Goal: Use online tool/utility: Utilize a website feature to perform a specific function

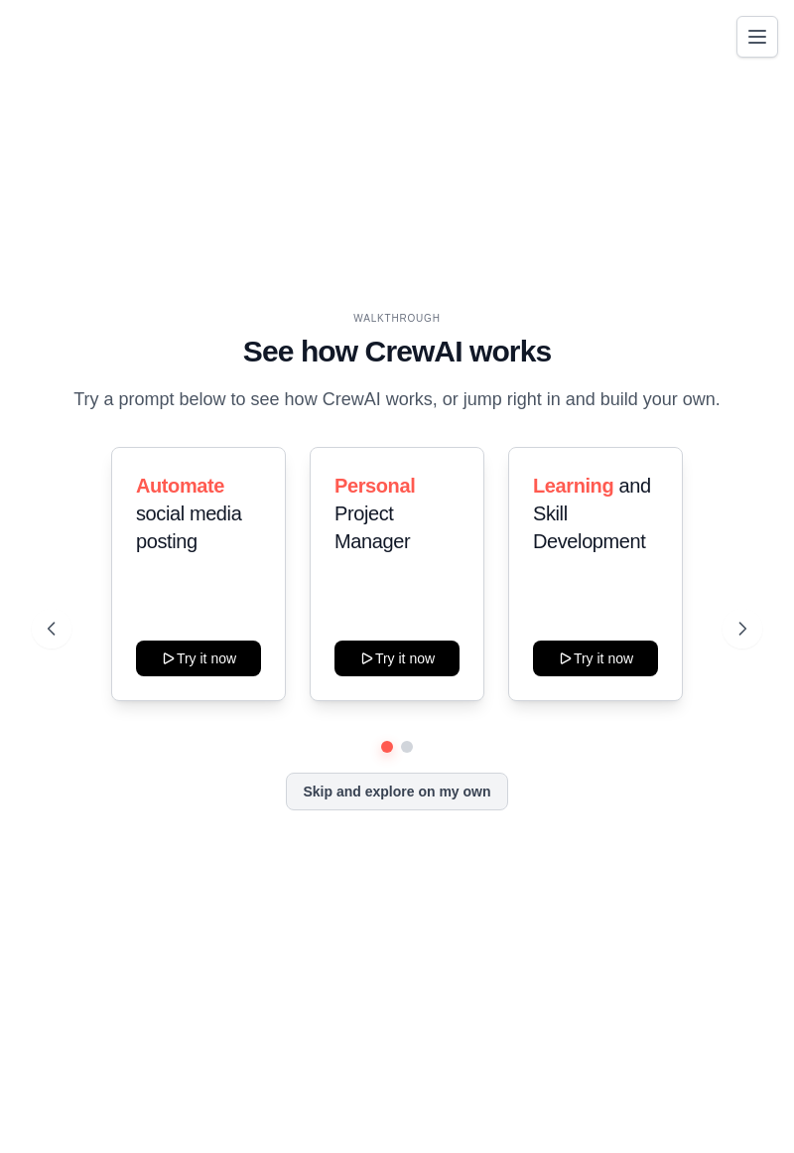
click at [755, 646] on button at bounding box center [743, 629] width 40 height 40
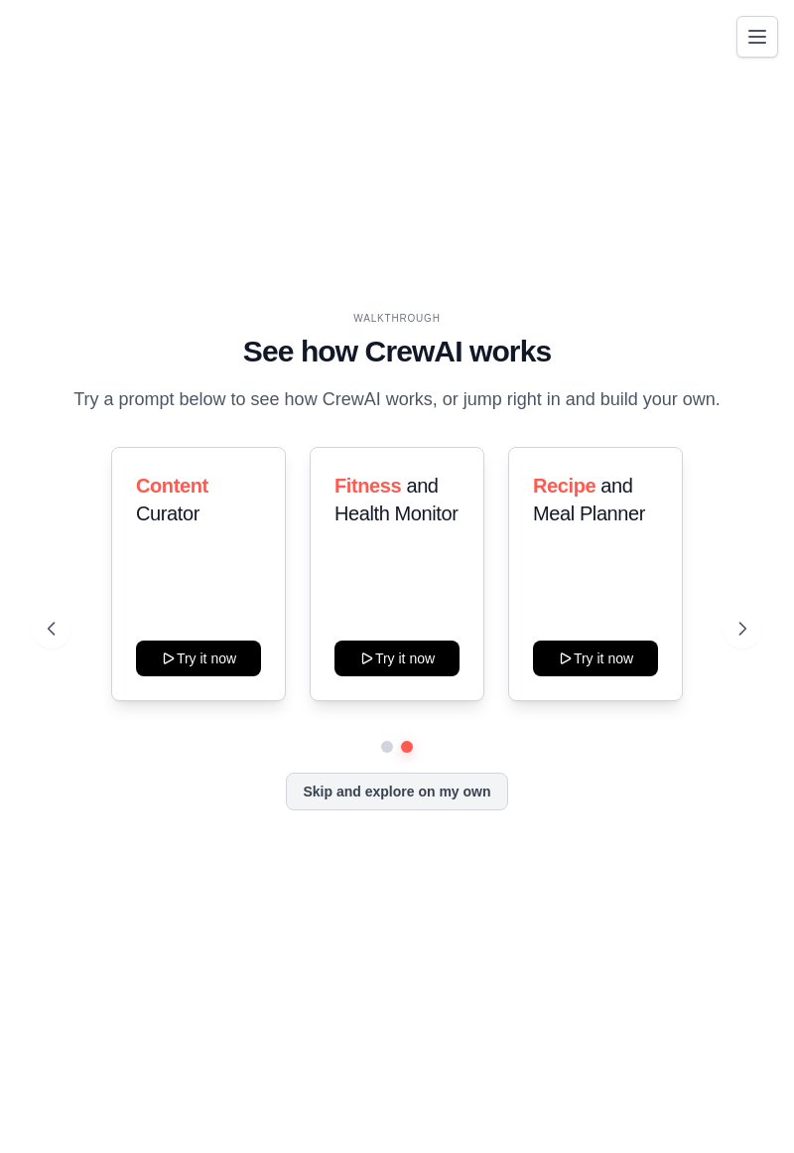
click at [67, 648] on button at bounding box center [52, 629] width 40 height 40
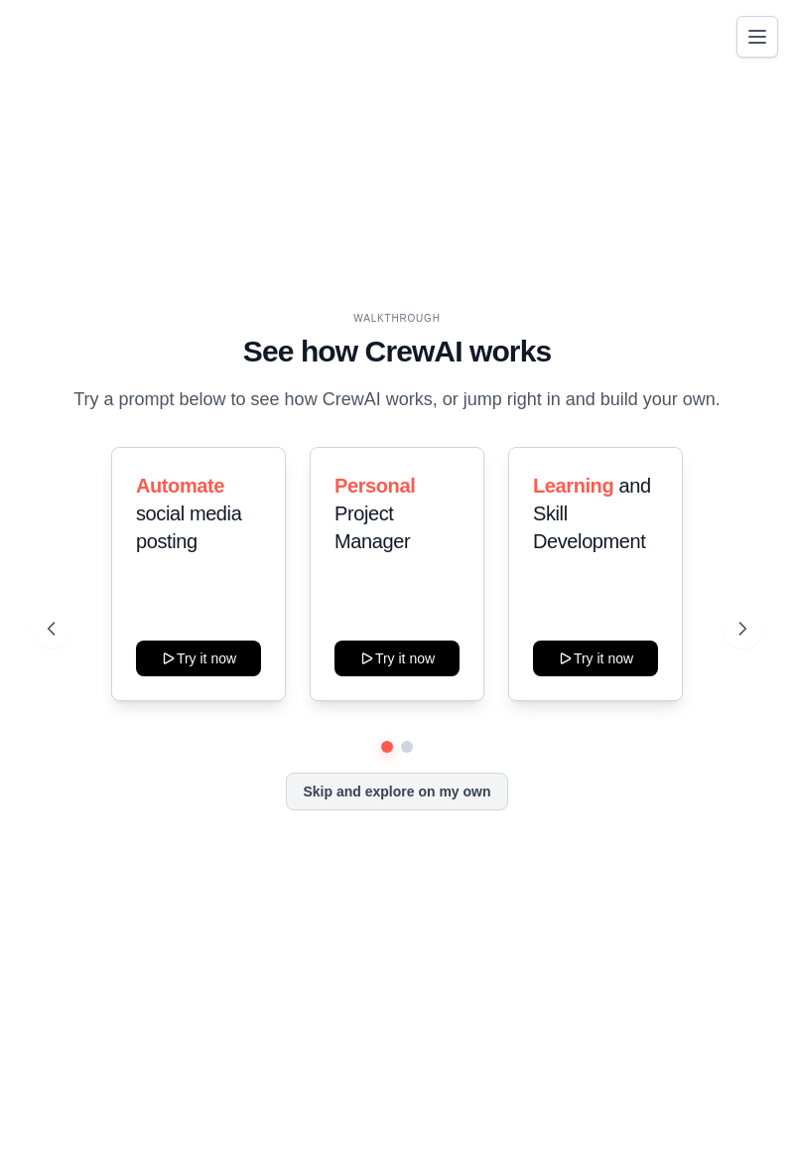
click at [644, 627] on div "Learning and Skill Development Try it now" at bounding box center [595, 574] width 175 height 254
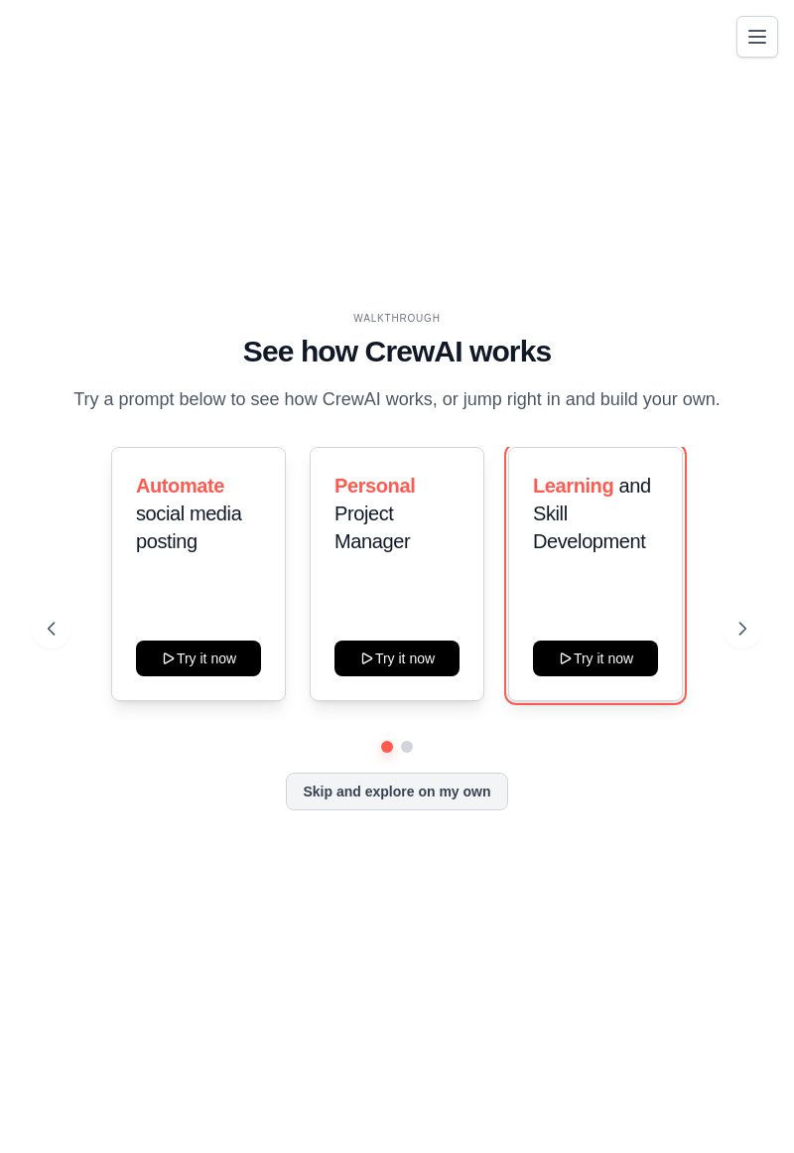
click at [634, 676] on button "Try it now" at bounding box center [595, 658] width 125 height 36
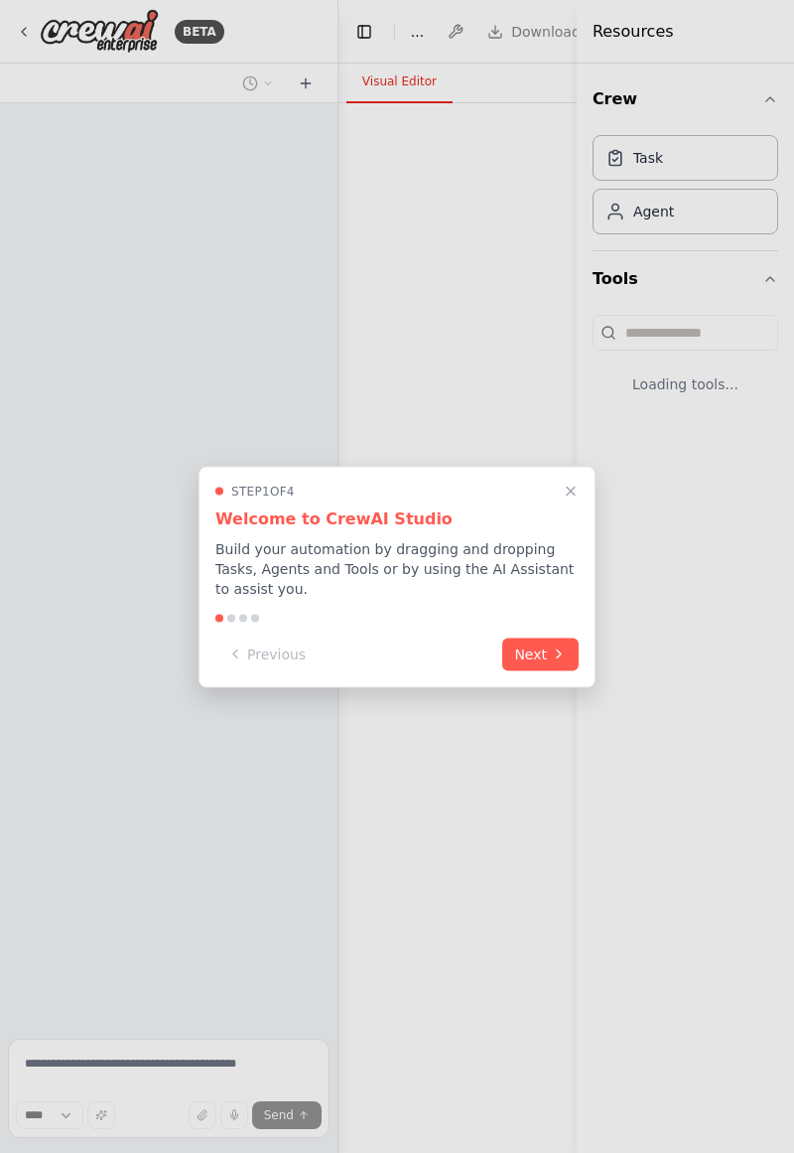
select select "****"
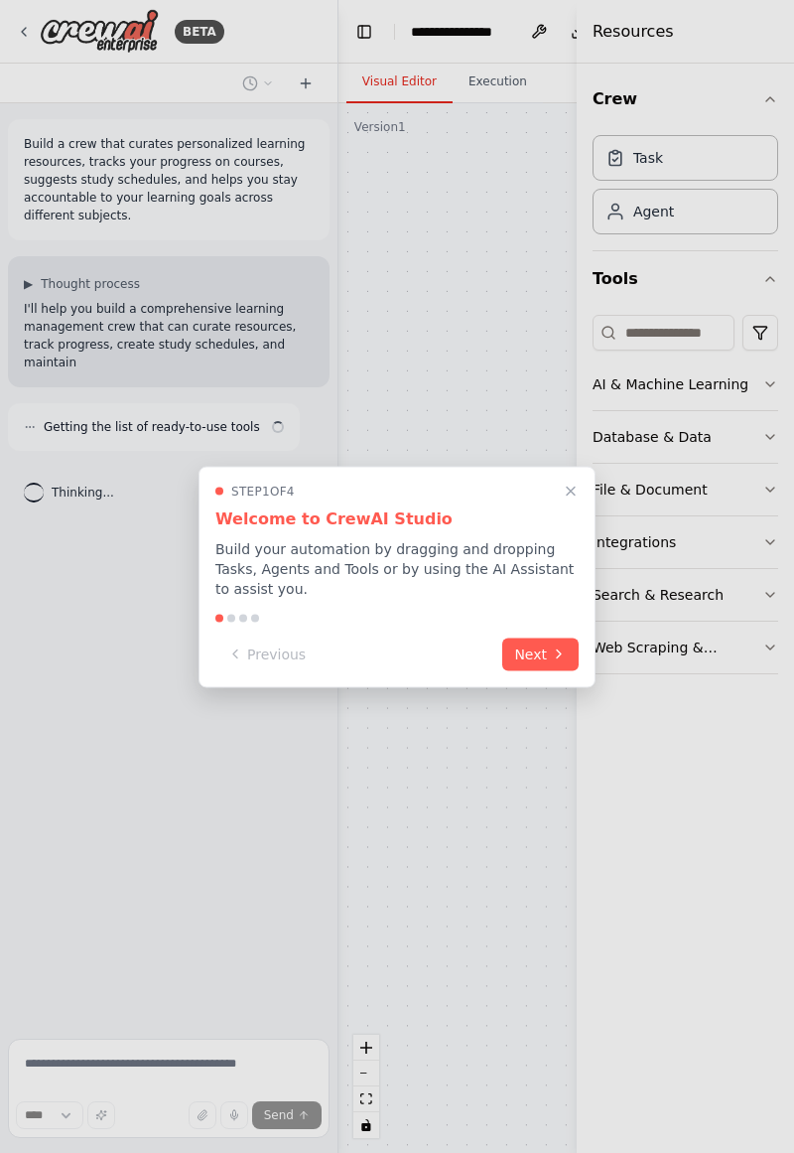
click at [570, 491] on icon "Close walkthrough" at bounding box center [571, 491] width 8 height 8
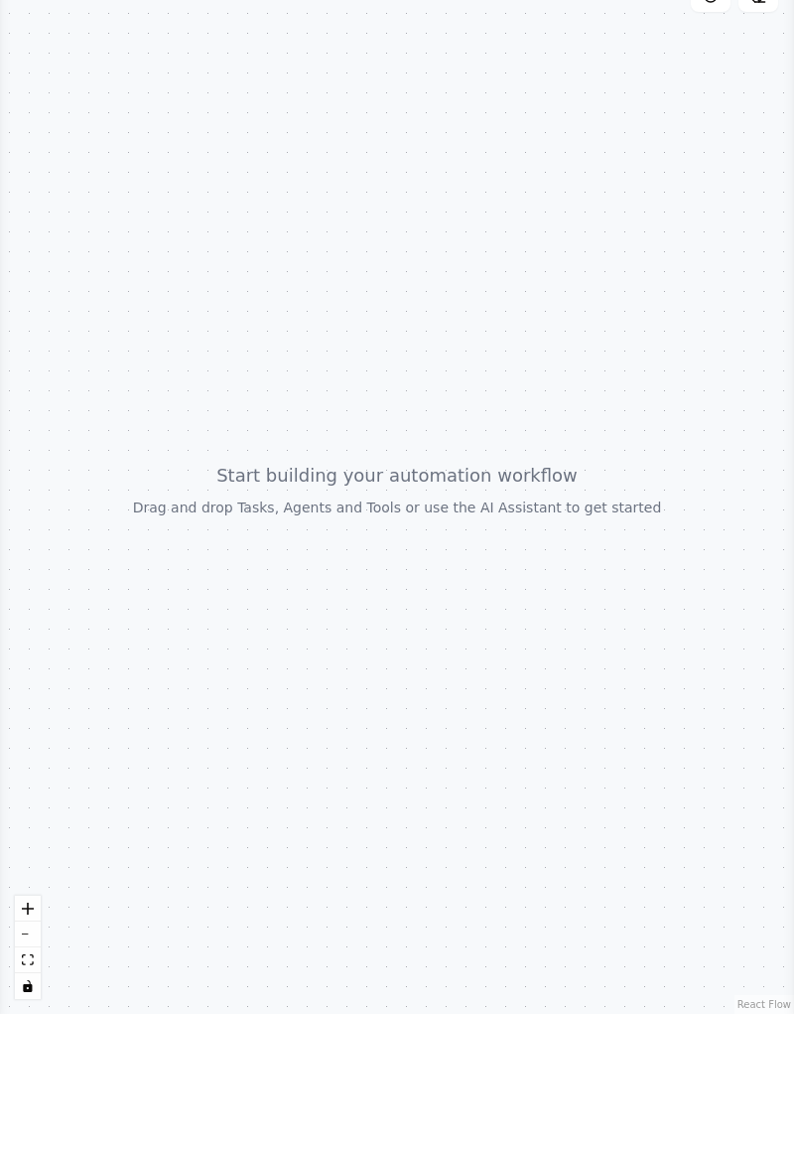
scroll to position [64, 0]
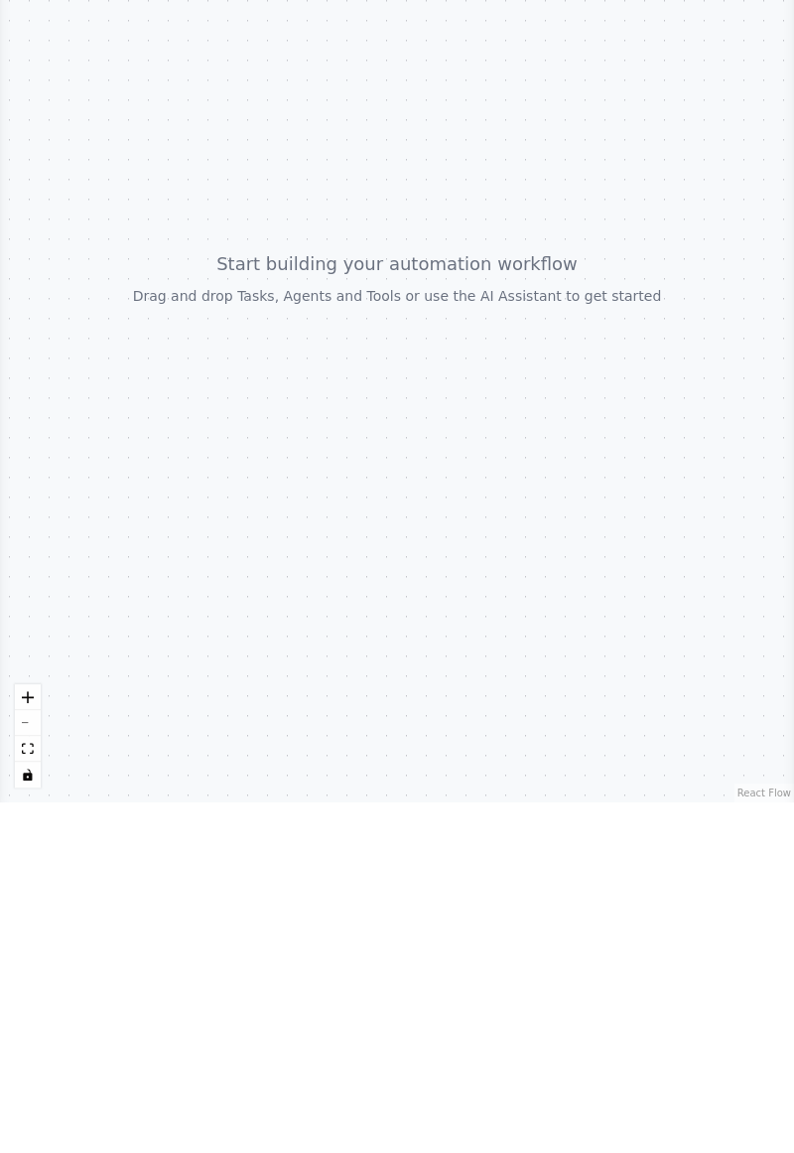
click at [562, 472] on div at bounding box center [397, 628] width 794 height 1050
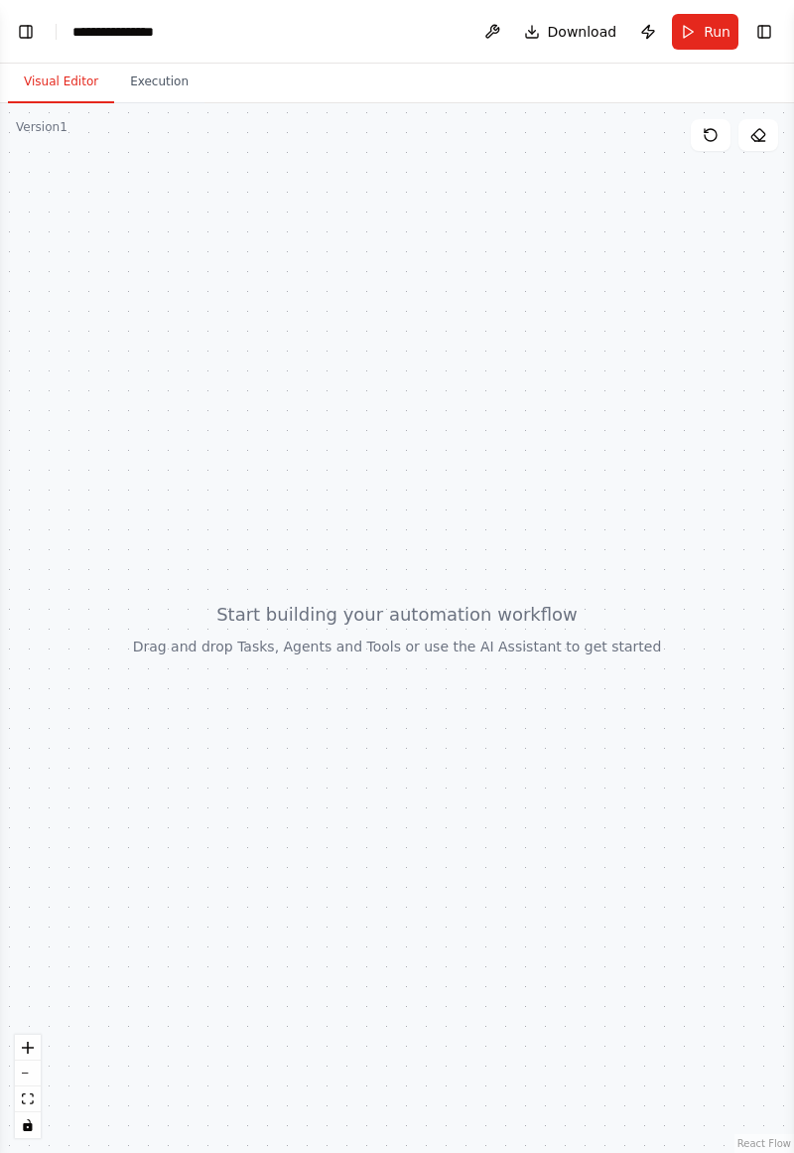
click at [142, 62] on button "Execution" at bounding box center [159, 83] width 90 height 42
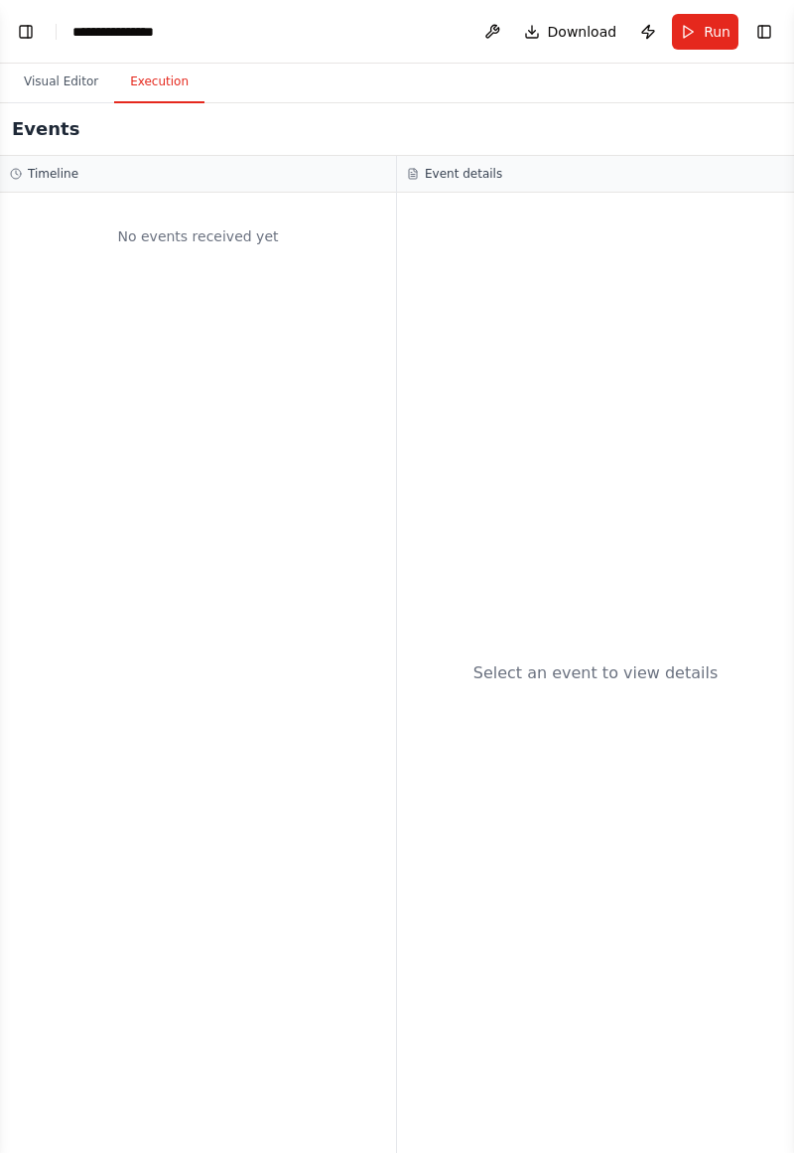
click at [28, 62] on button "Visual Editor" at bounding box center [61, 83] width 106 height 42
